Goal: Task Accomplishment & Management: Manage account settings

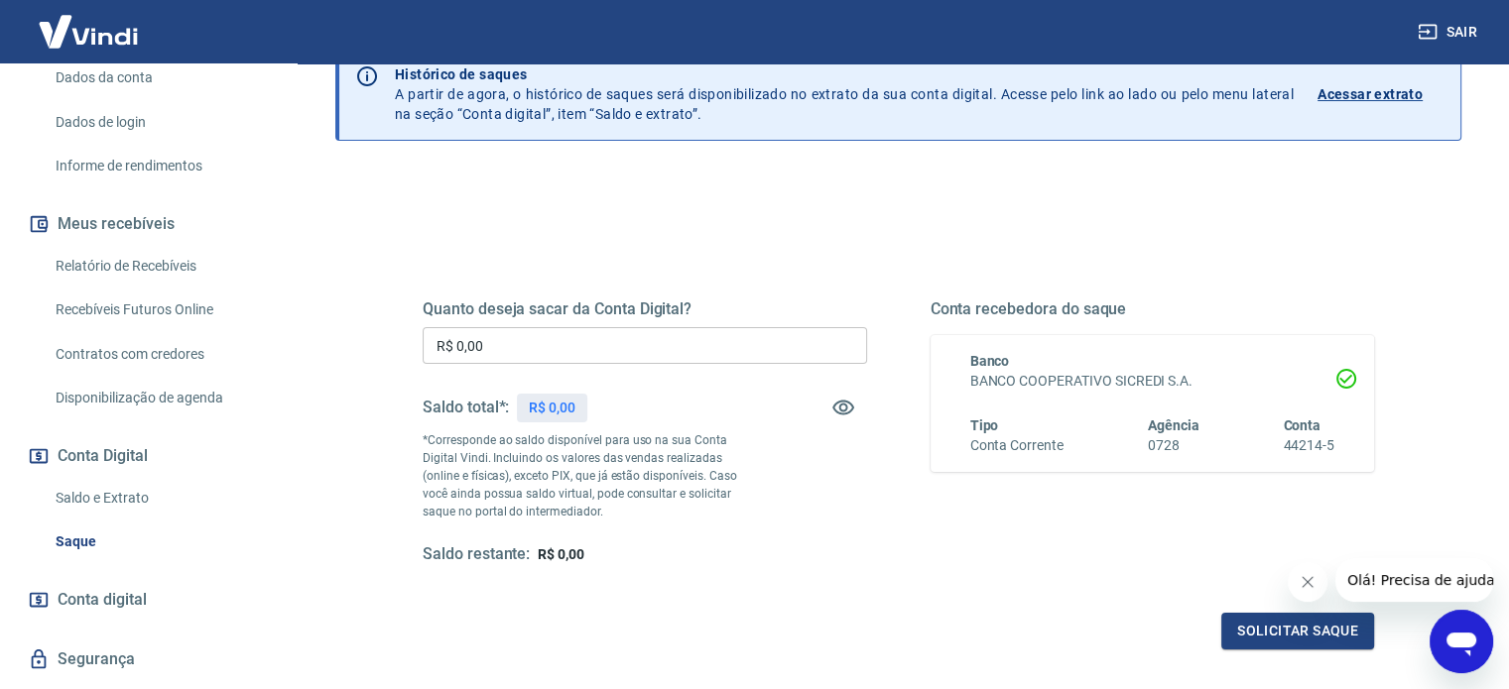
scroll to position [298, 0]
click at [138, 502] on link "Saldo e Extrato" at bounding box center [160, 495] width 225 height 41
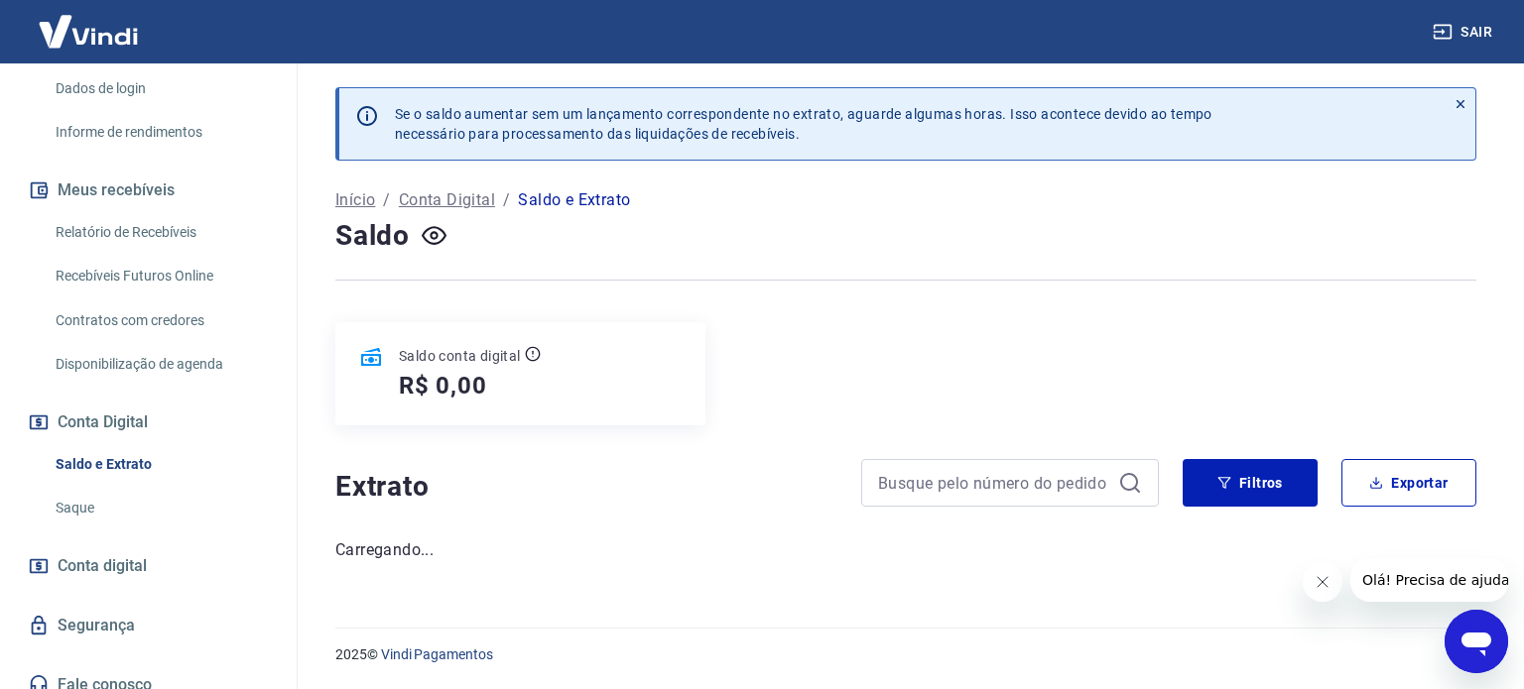
scroll to position [345, 0]
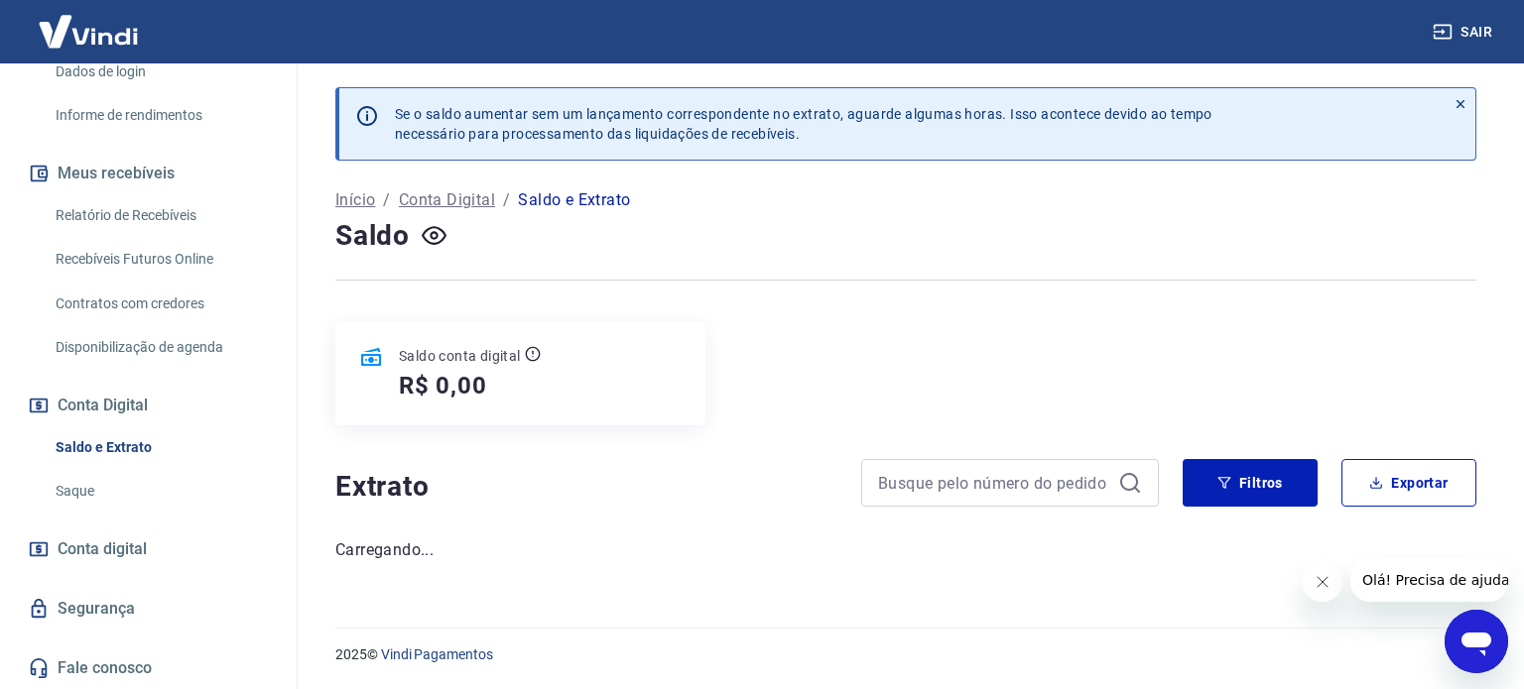
click at [155, 563] on link "Conta digital" at bounding box center [148, 550] width 249 height 44
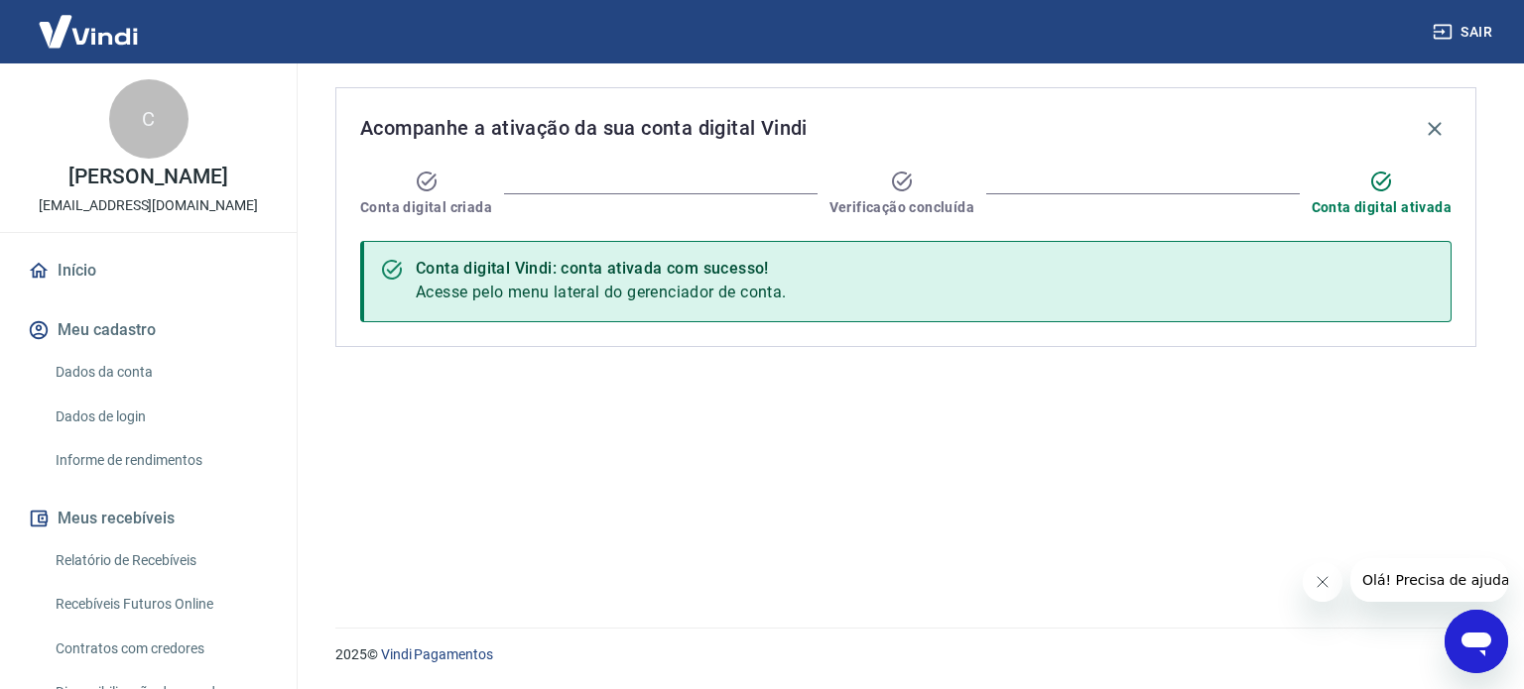
click at [145, 268] on link "Início" at bounding box center [148, 271] width 249 height 44
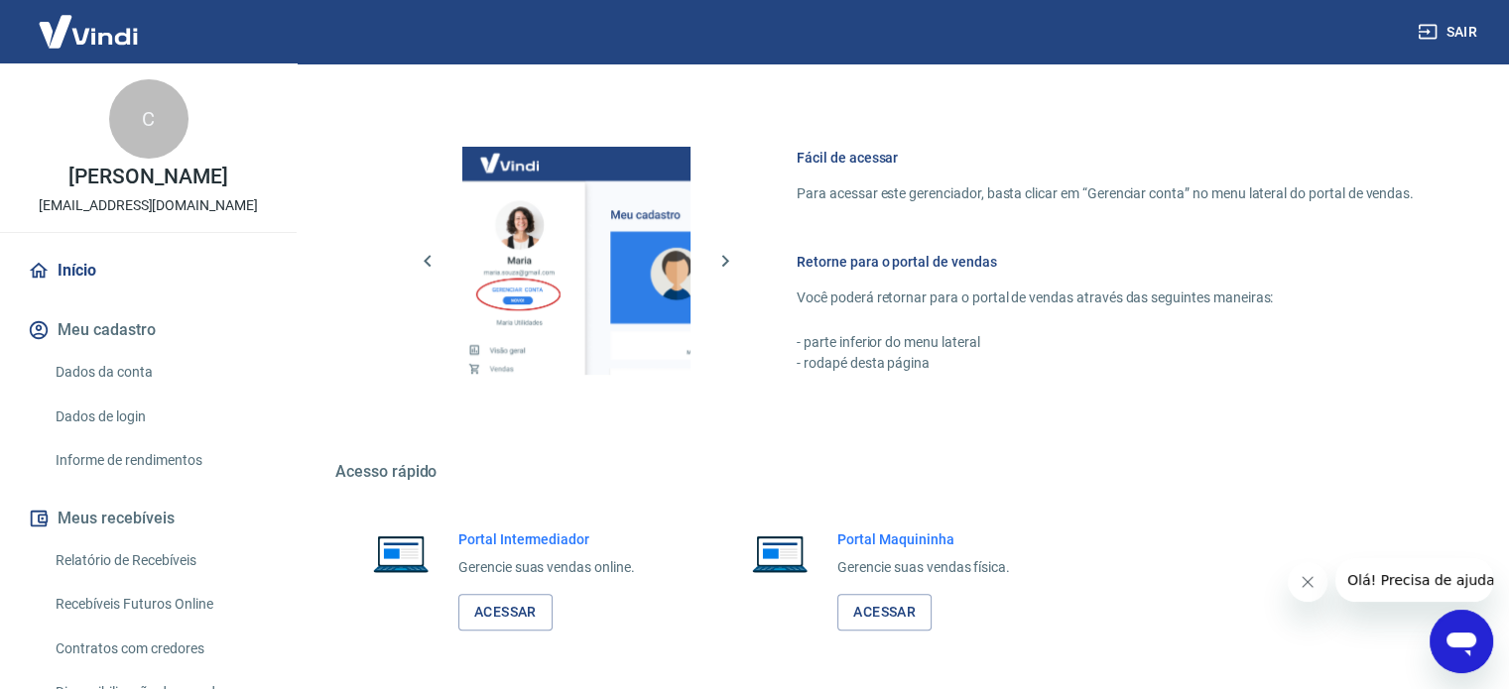
scroll to position [876, 0]
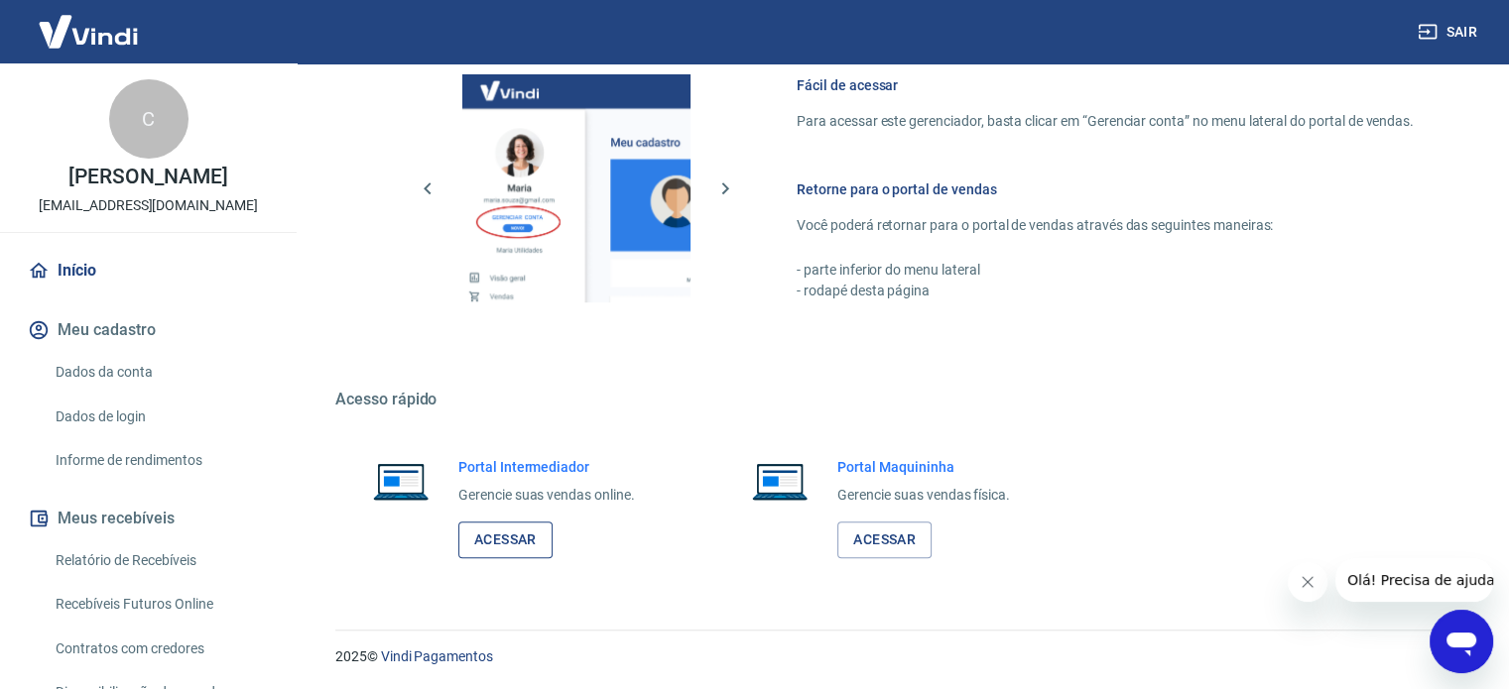
click at [536, 535] on link "Acessar" at bounding box center [505, 540] width 94 height 37
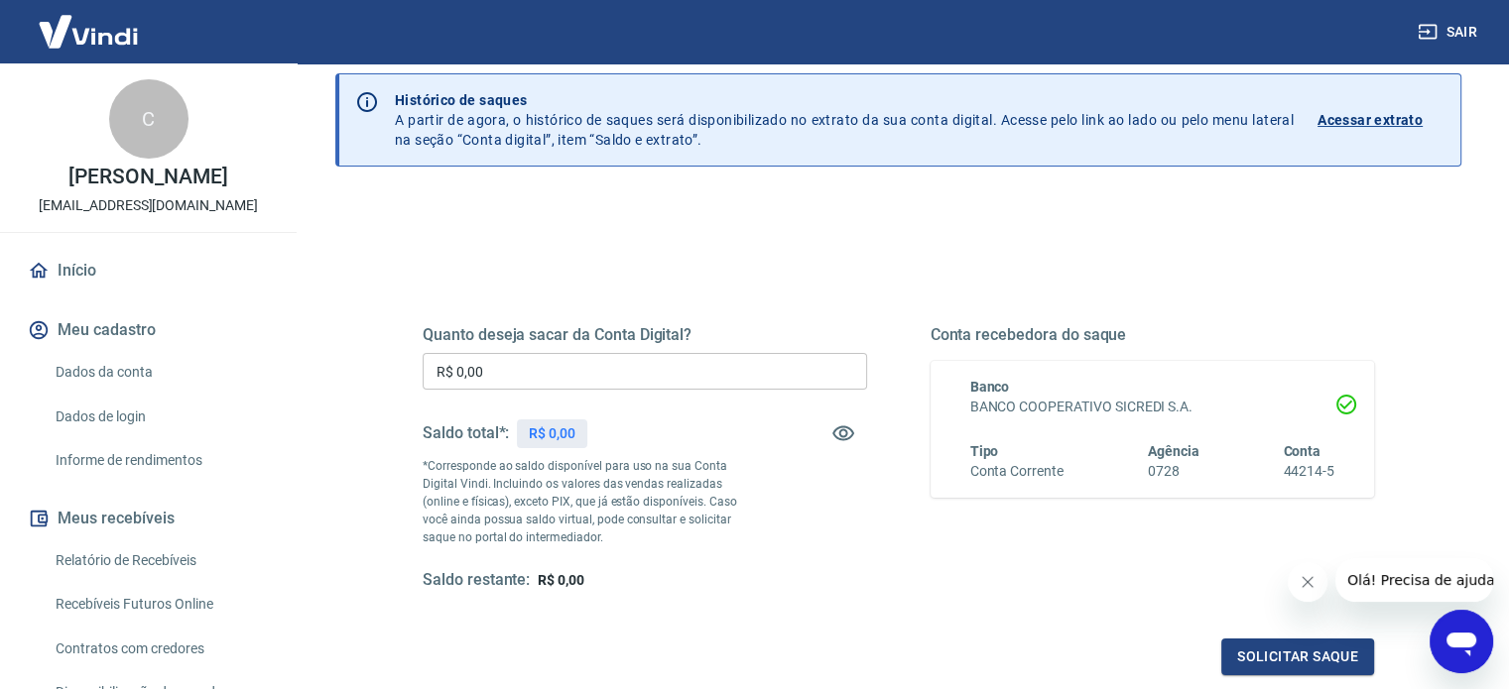
scroll to position [198, 0]
